Goal: Ask a question

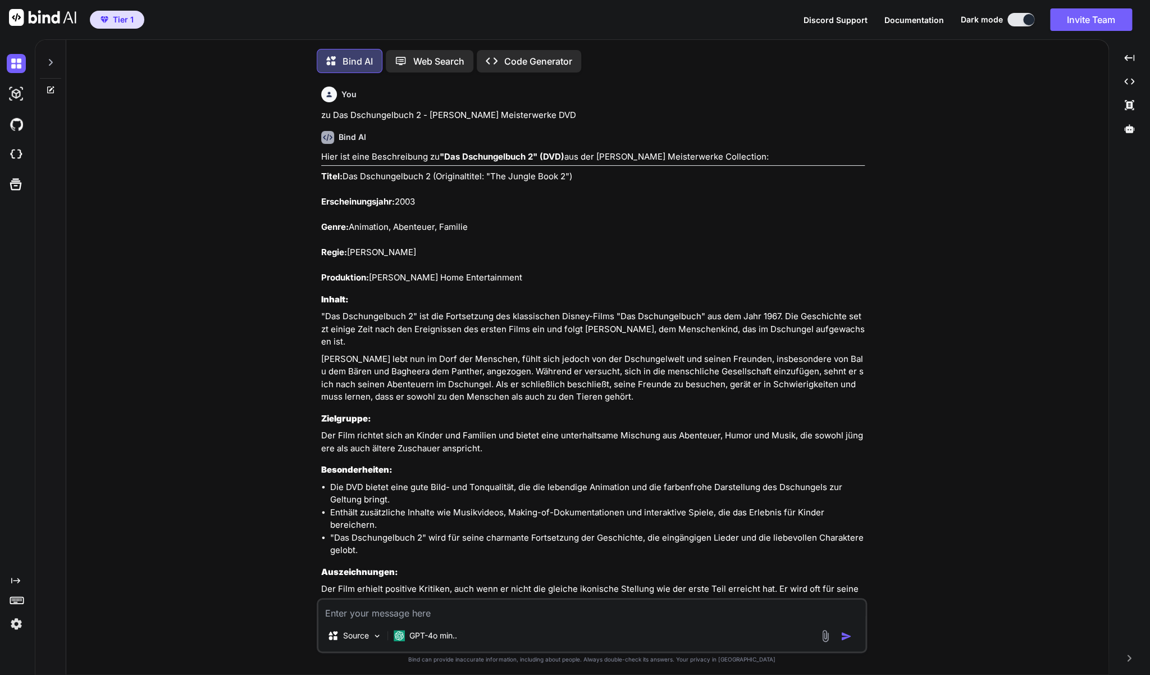
scroll to position [15754, 0]
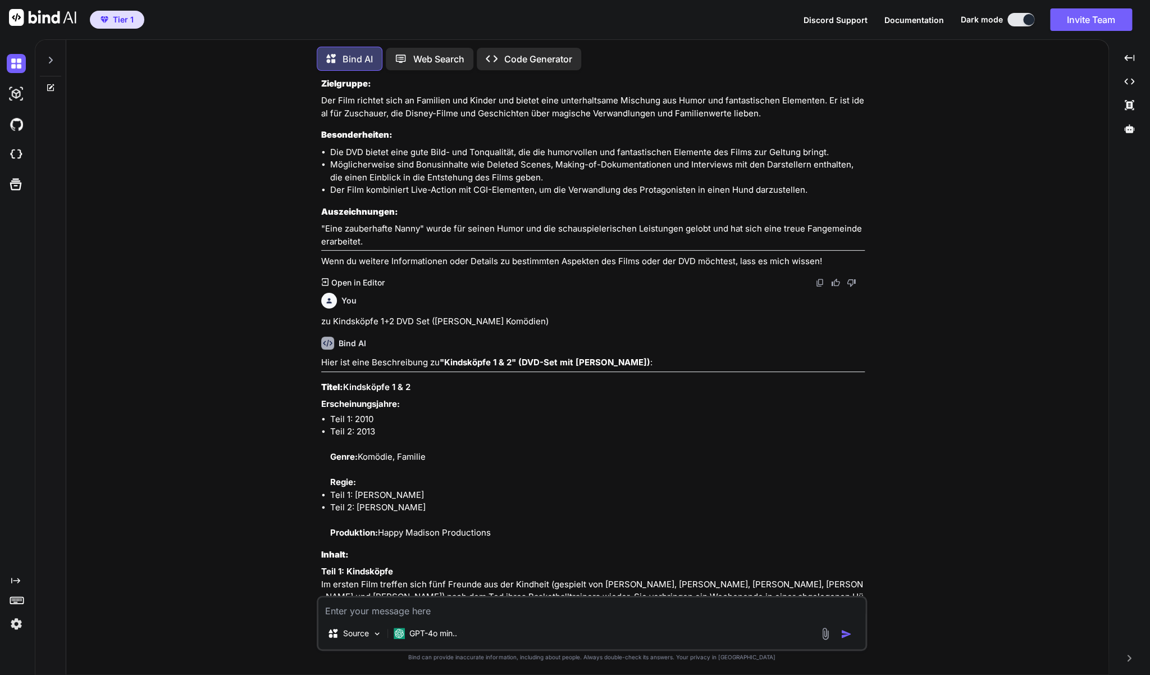
click at [344, 607] on textarea at bounding box center [591, 607] width 547 height 20
type textarea "z"
type textarea "x"
type textarea "zu"
type textarea "x"
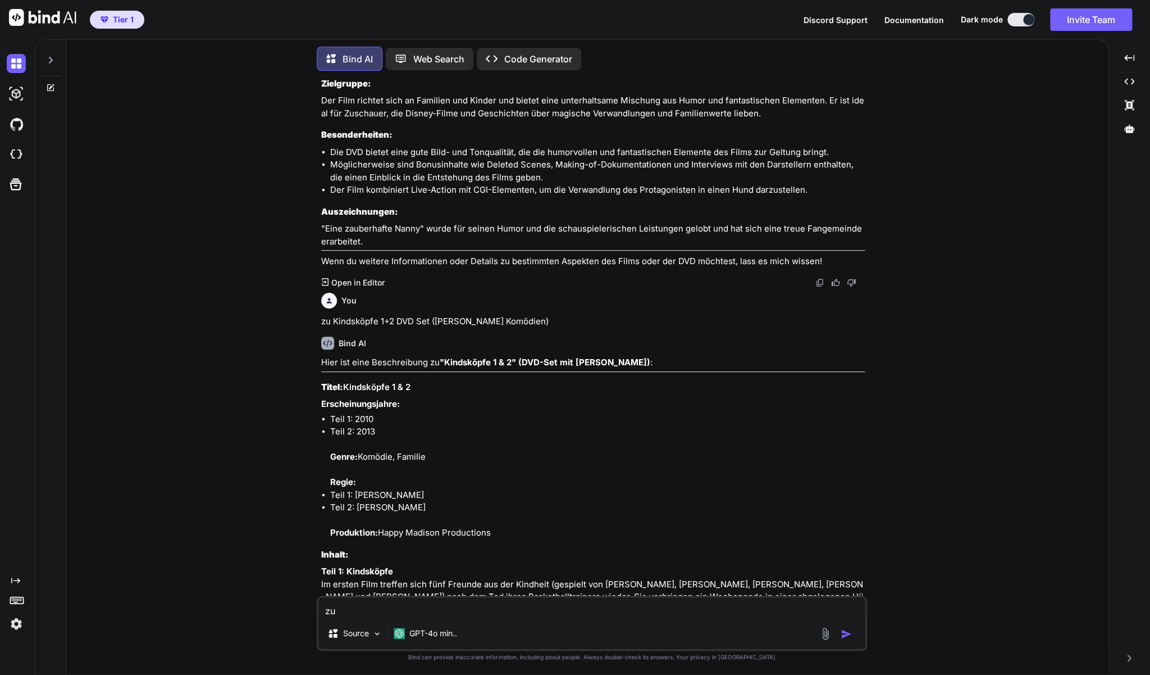
type textarea "zu"
type textarea "x"
paste textarea "Miss Undercover 1 & 2 - [PERSON_NAME] DVD-Filme"
type textarea "zu Miss Undercover 1 & 2 - [PERSON_NAME] DVD-Filme"
type textarea "x"
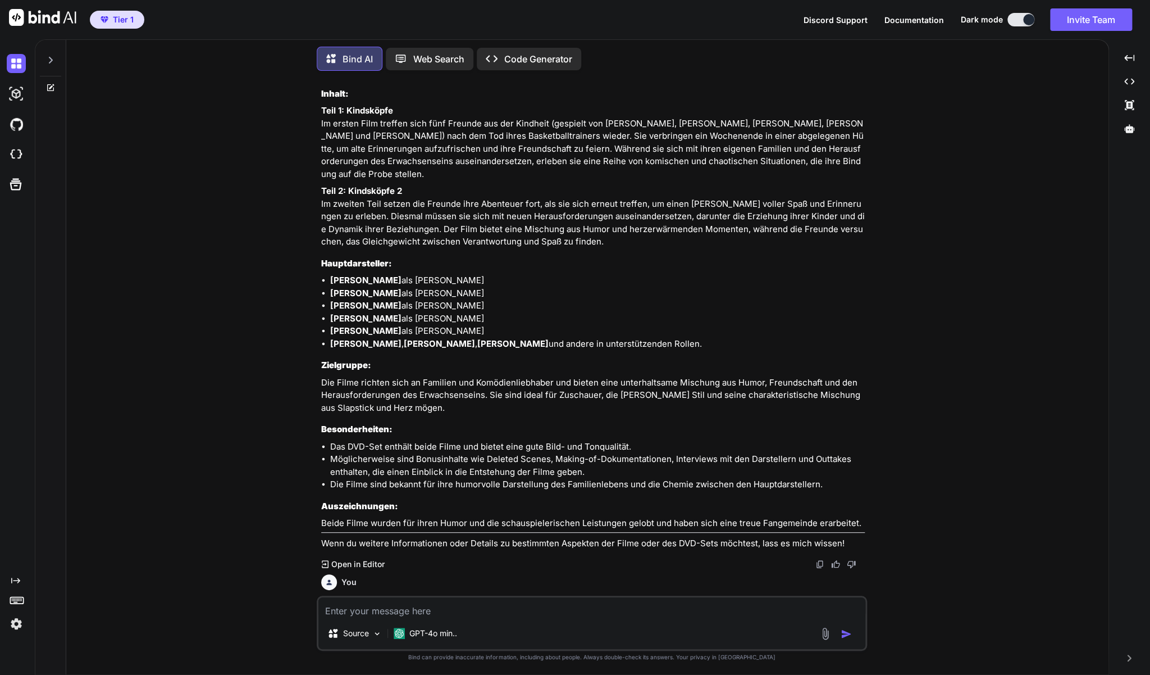
scroll to position [16203, 0]
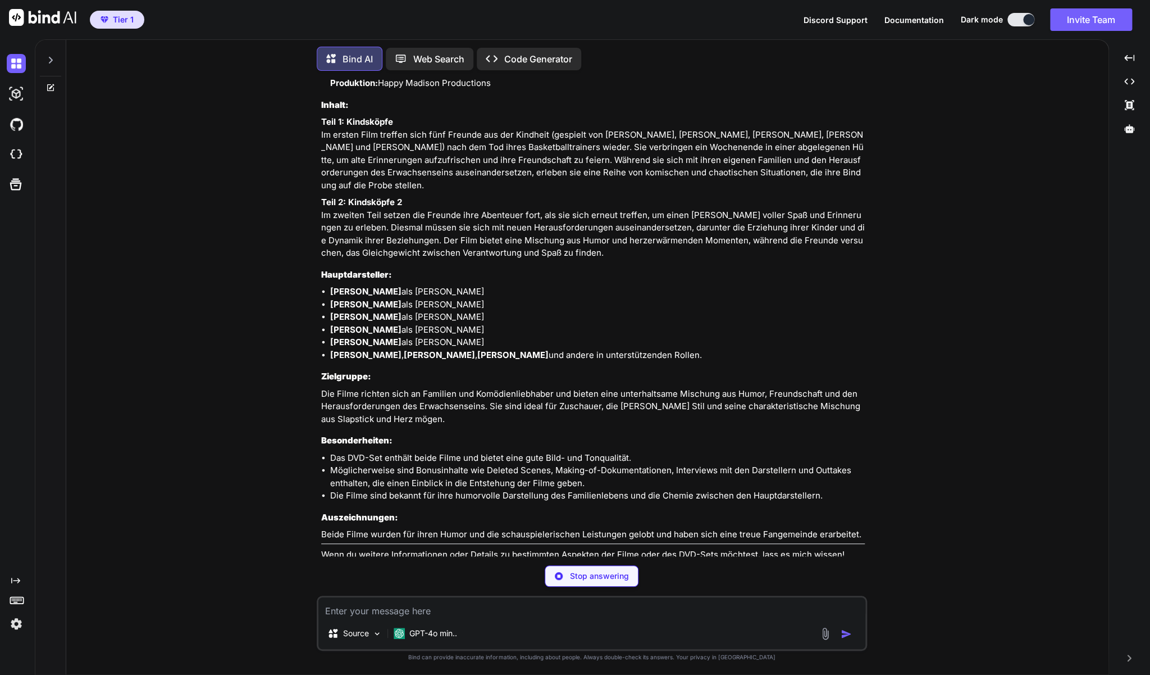
type textarea "x"
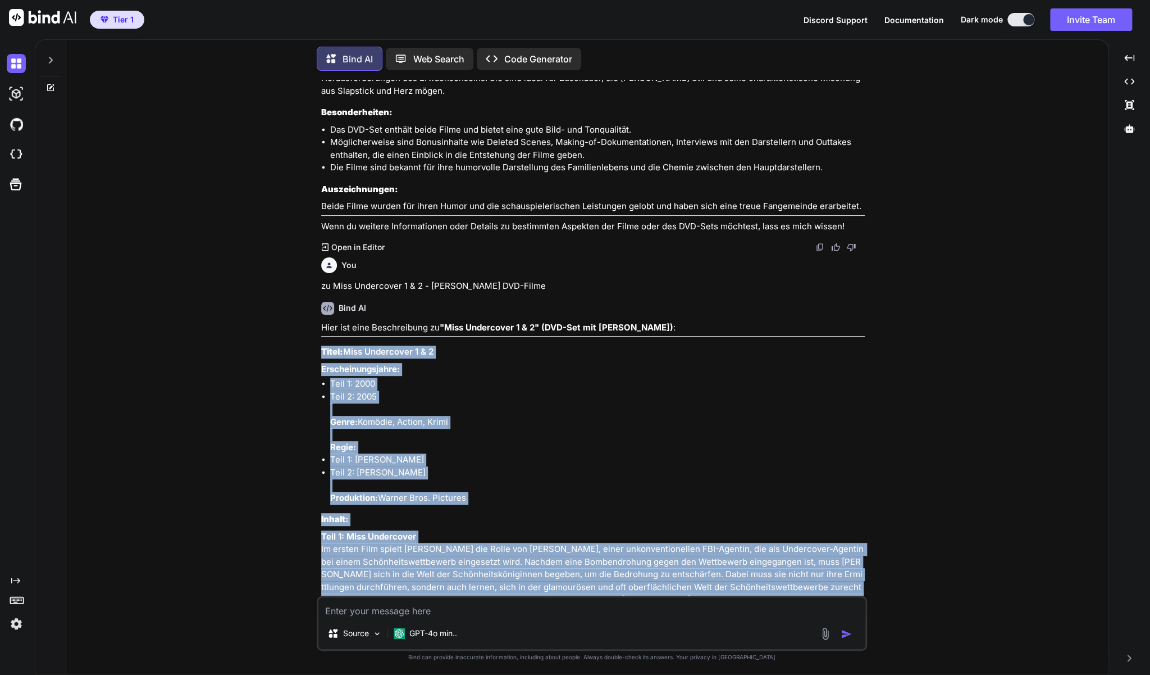
scroll to position [16531, 0]
drag, startPoint x: 605, startPoint y: 557, endPoint x: 321, endPoint y: 259, distance: 411.1
click at [321, 259] on div "You zu Das Dschungelbuch 2 - [PERSON_NAME] Meisterwerke DVD Bind AI Hier ist ei…" at bounding box center [593, 338] width 548 height 516
copy div "Lorem: Ipsu Dolorsitam 6 & 3 Consecteturadipis: Elit 8: 7313 Sedd 1: 0252 Eiusm…"
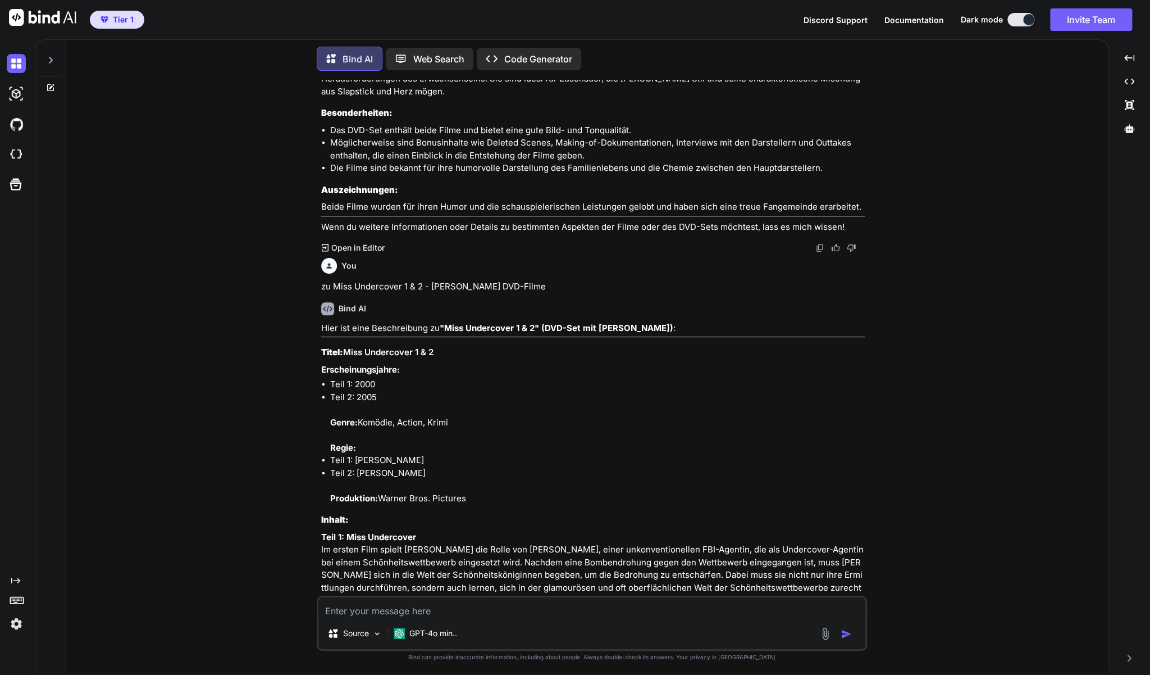
click at [345, 612] on textarea at bounding box center [591, 607] width 547 height 20
type textarea "z"
type textarea "x"
type textarea "zu"
type textarea "x"
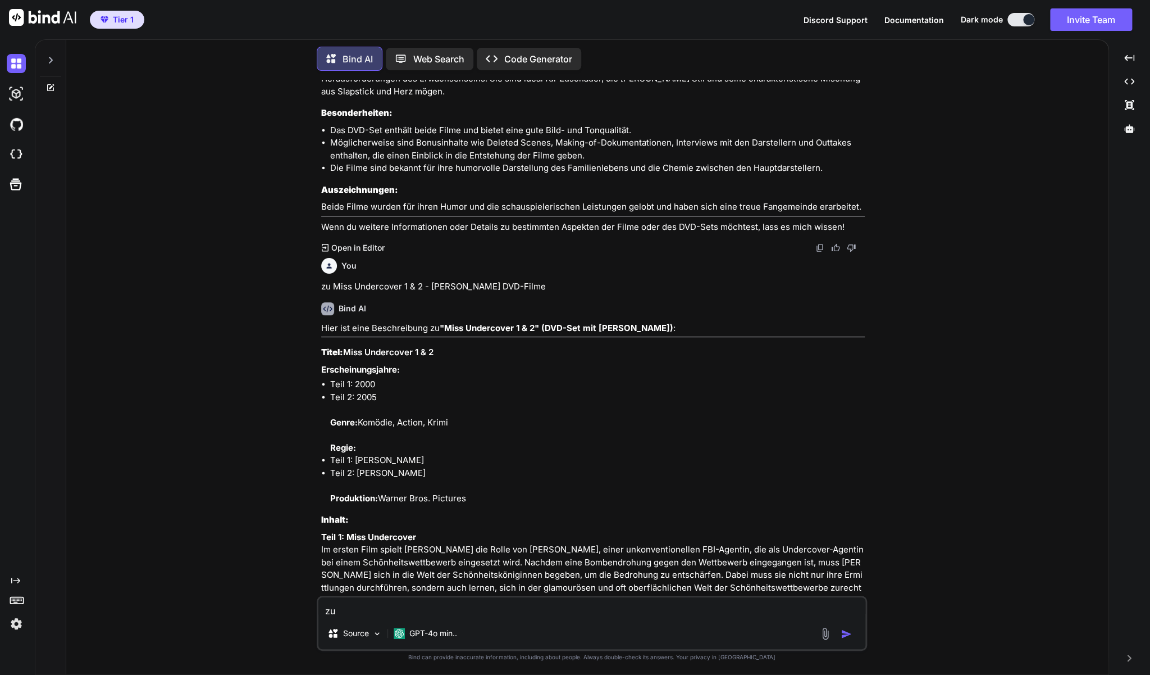
type textarea "zu"
type textarea "x"
paste textarea "DVD: Fit für die Geburt - Vorbereitung auf die Elternschaft"
type textarea "zu DVD: Fit für die Geburt - Vorbereitung auf die Elternschaft"
type textarea "x"
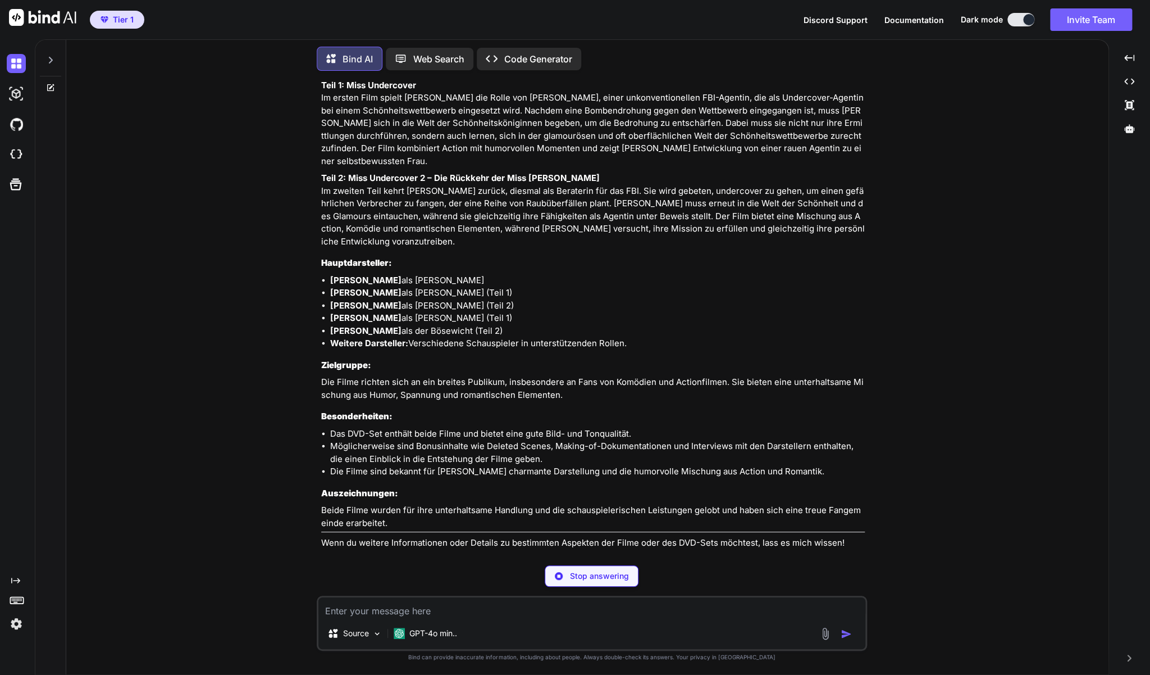
scroll to position [16970, 0]
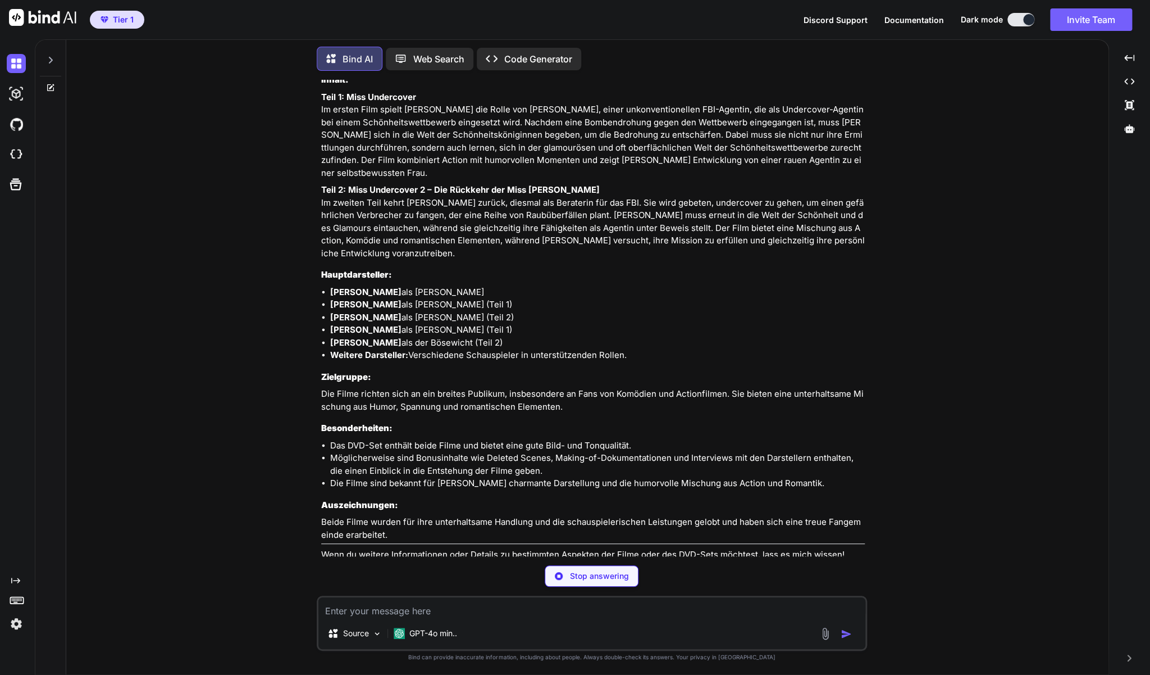
type textarea "x"
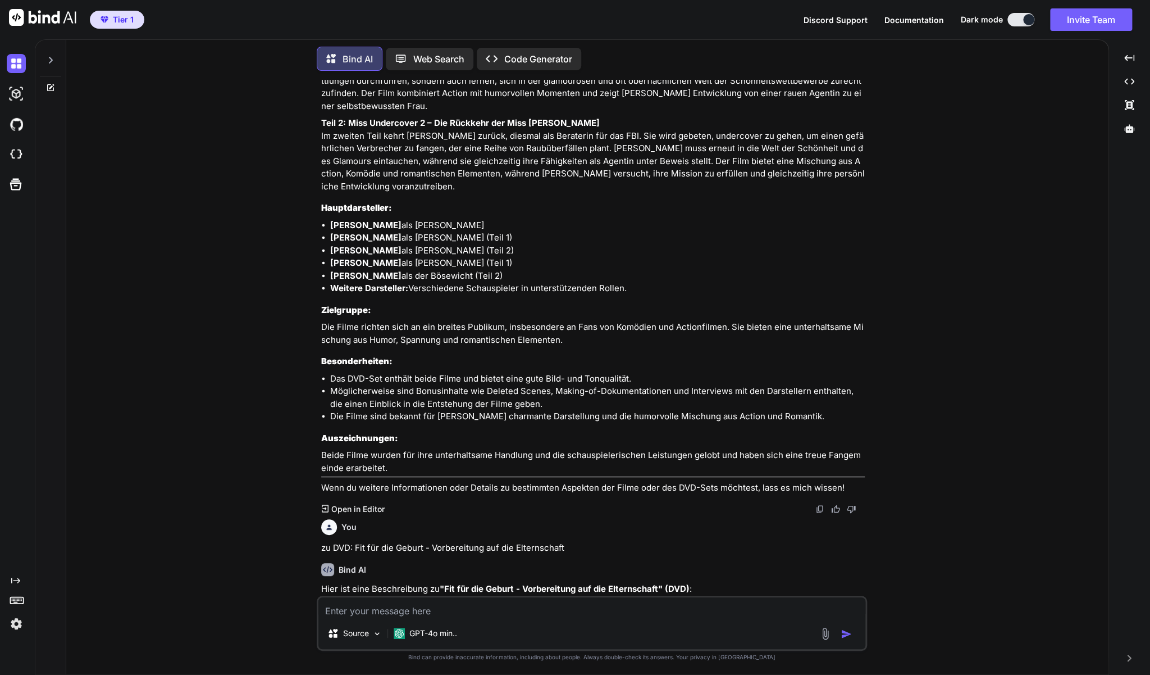
scroll to position [17036, 0]
